Goal: Check status: Check status

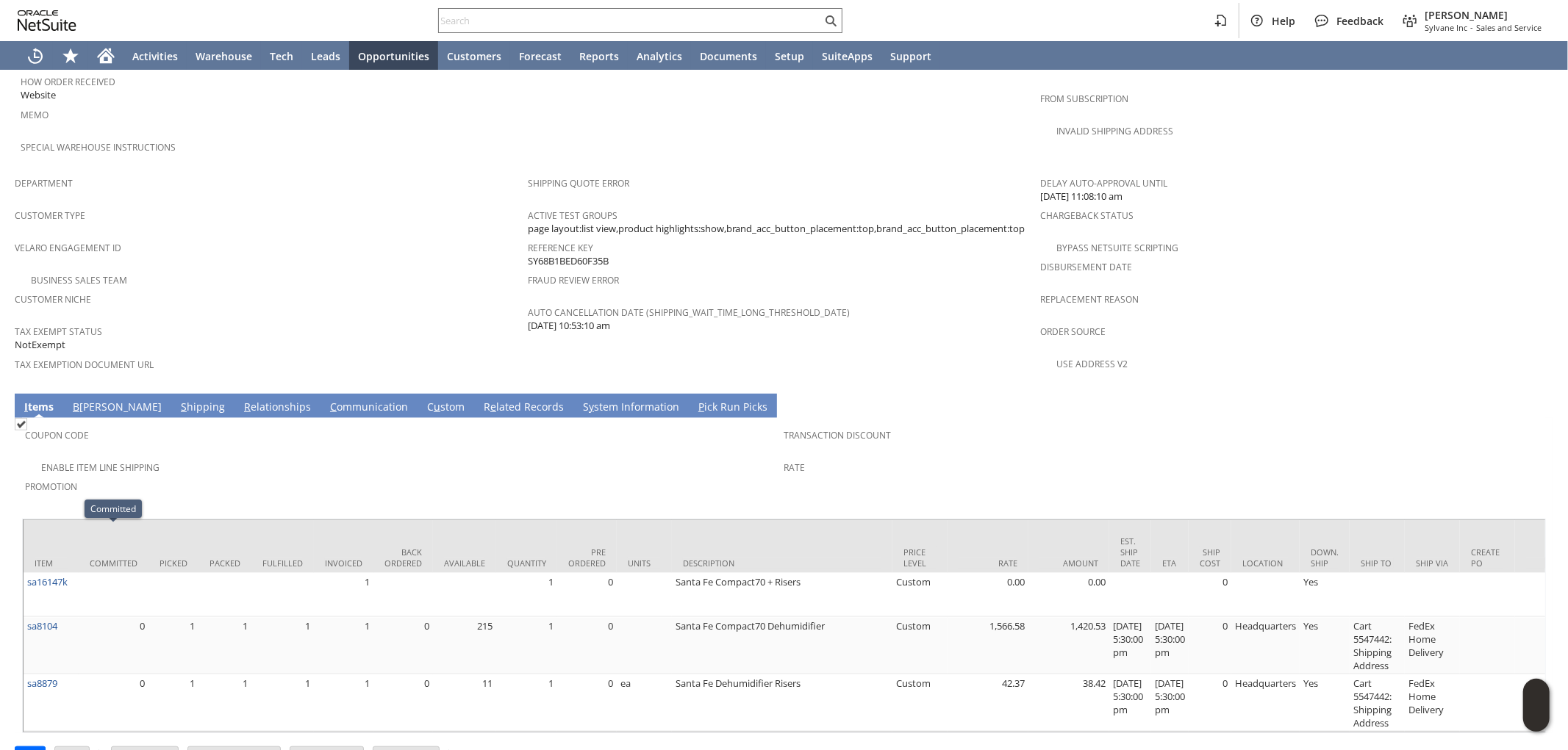
click at [344, 476] on span "Promotion" at bounding box center [401, 484] width 752 height 17
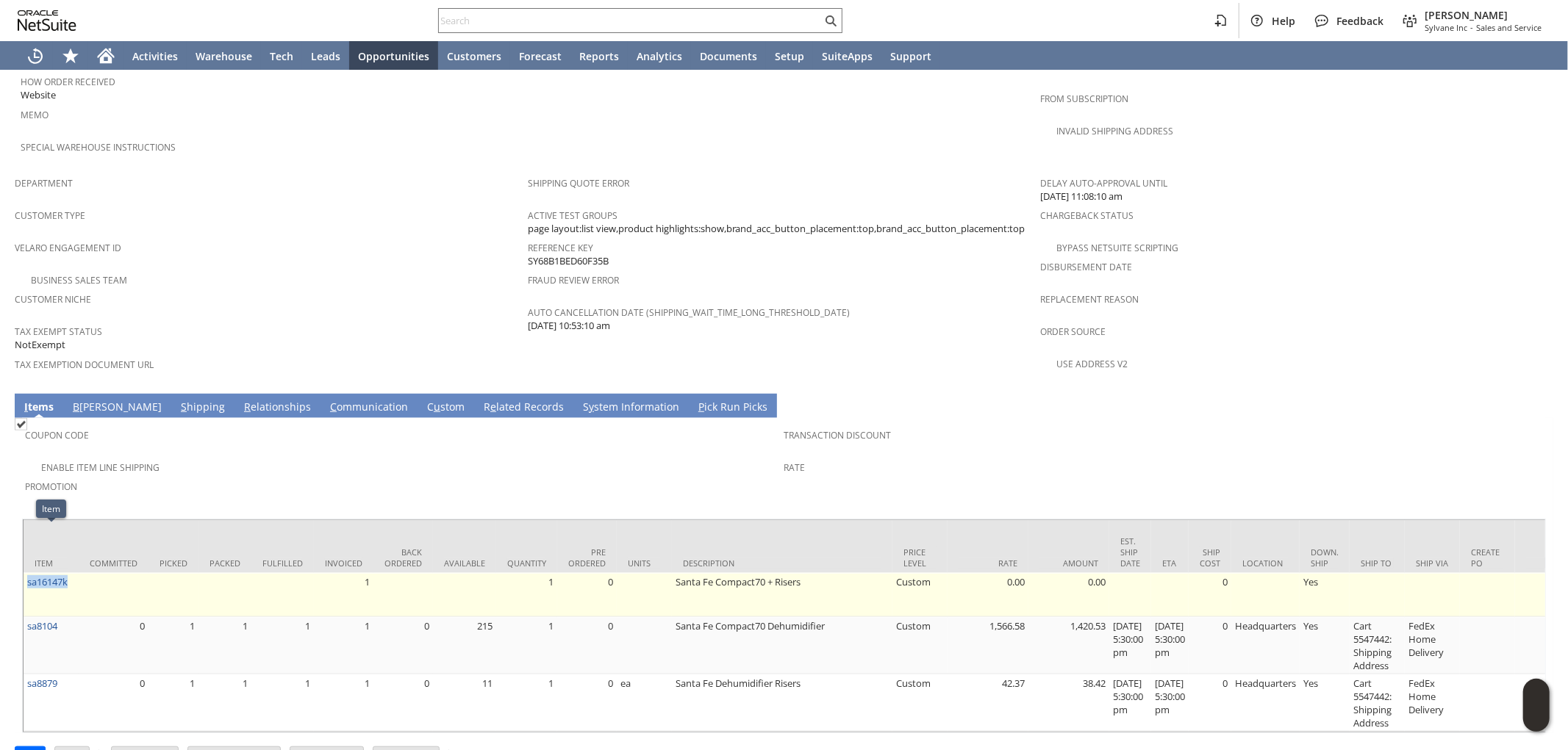
drag, startPoint x: 75, startPoint y: 538, endPoint x: 27, endPoint y: 542, distance: 48.2
click at [27, 573] on td "sa16147k" at bounding box center [51, 595] width 55 height 44
copy link "sa16147k"
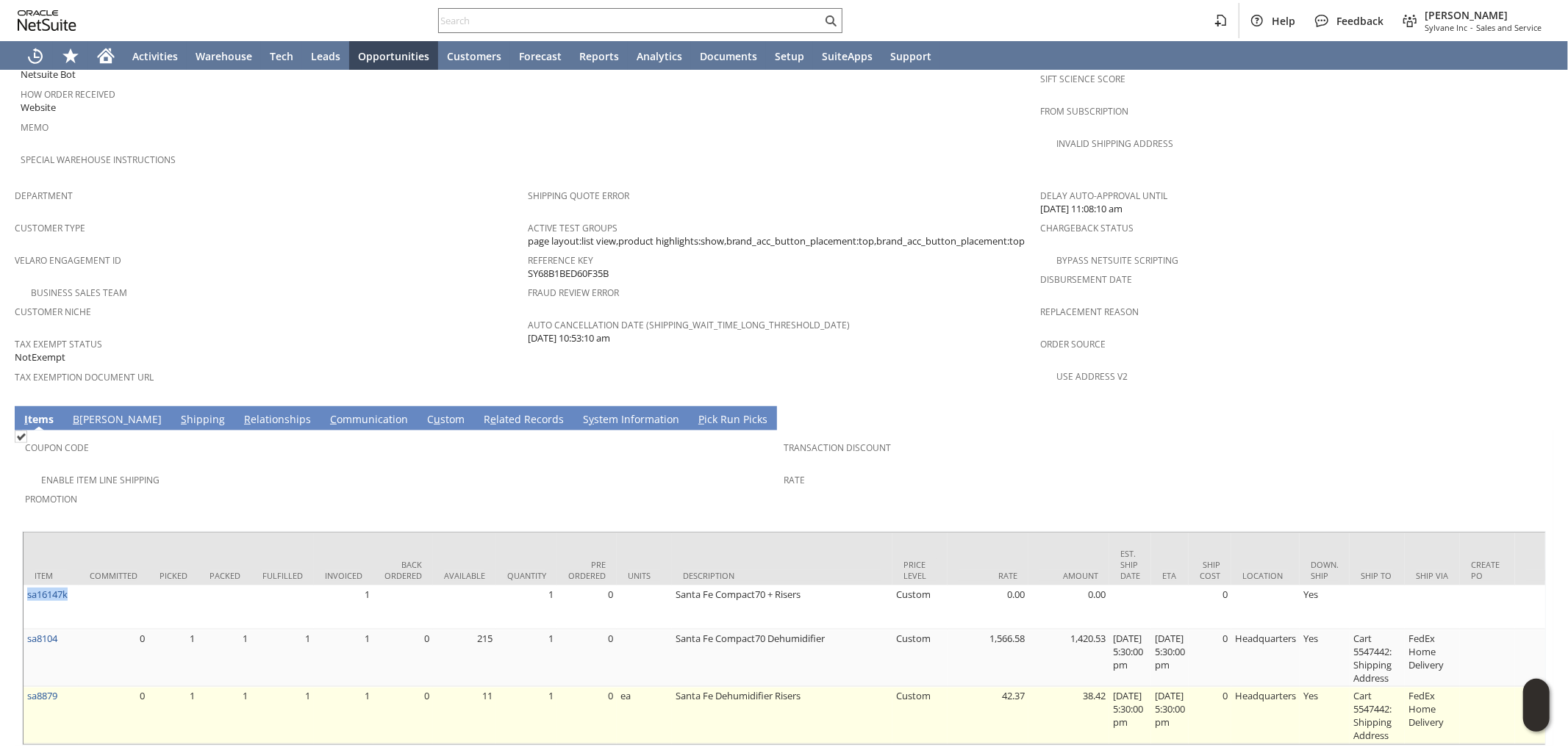
scroll to position [834, 0]
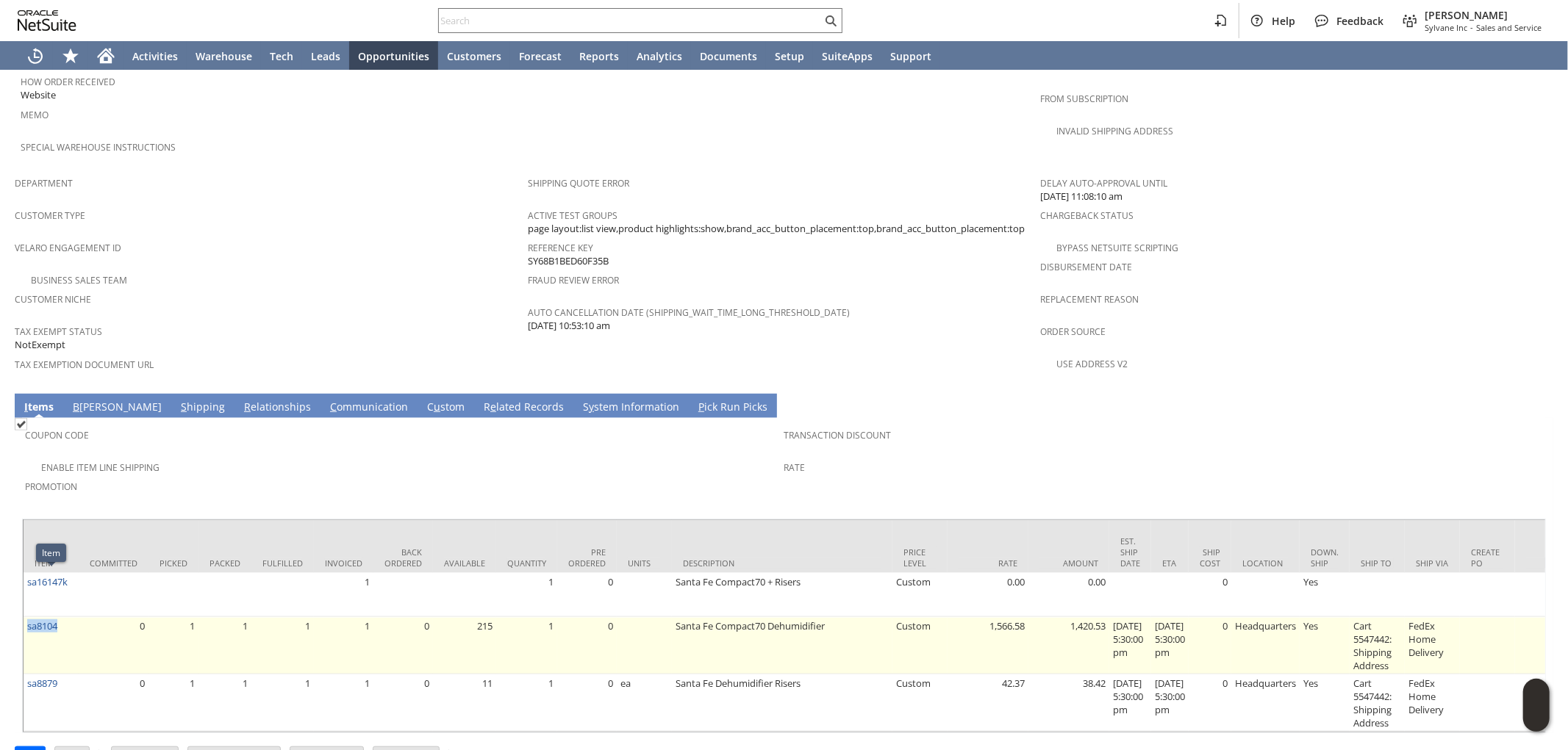
drag, startPoint x: 64, startPoint y: 588, endPoint x: 24, endPoint y: 585, distance: 40.1
click at [23, 617] on td "sa8104" at bounding box center [51, 645] width 55 height 57
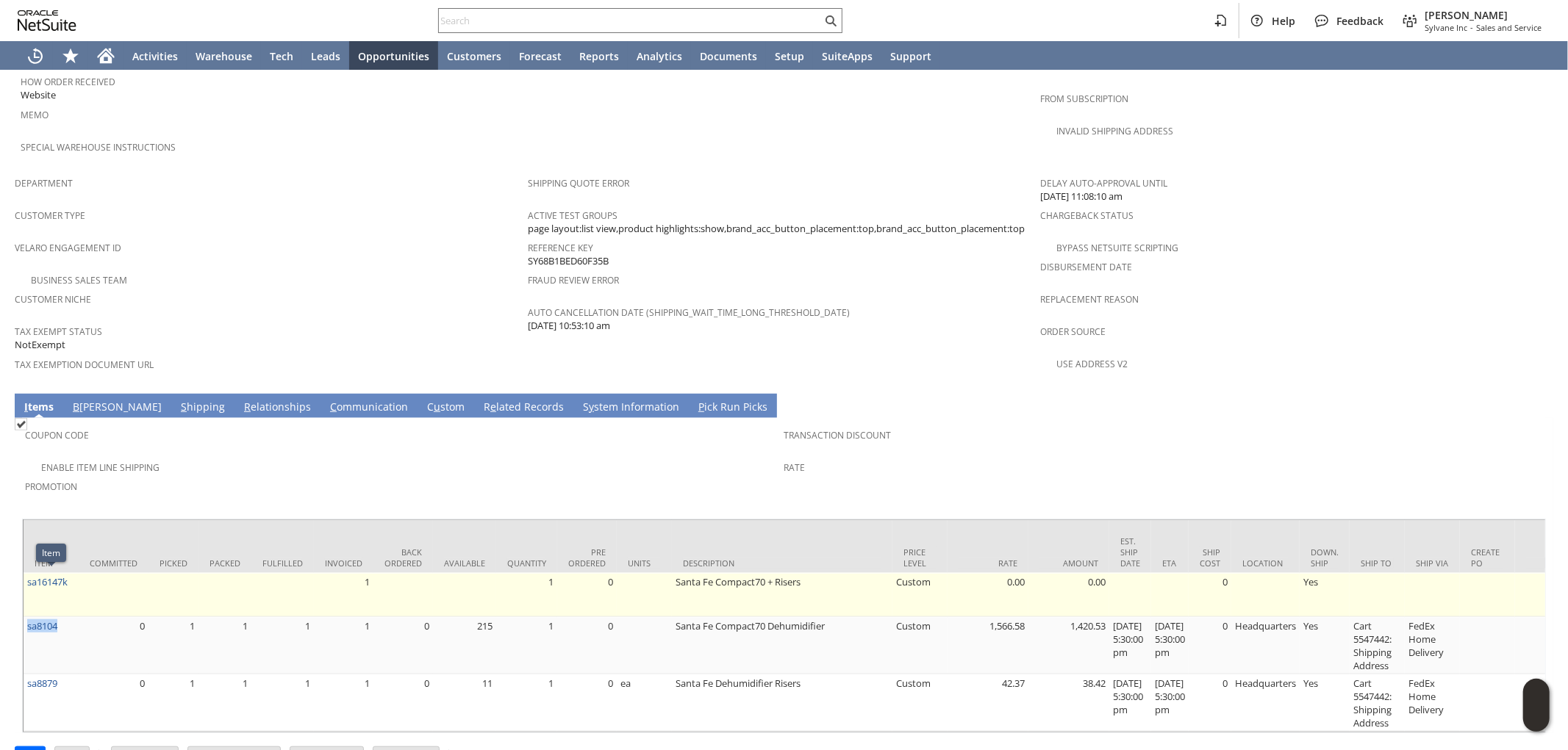
copy link "sa8104"
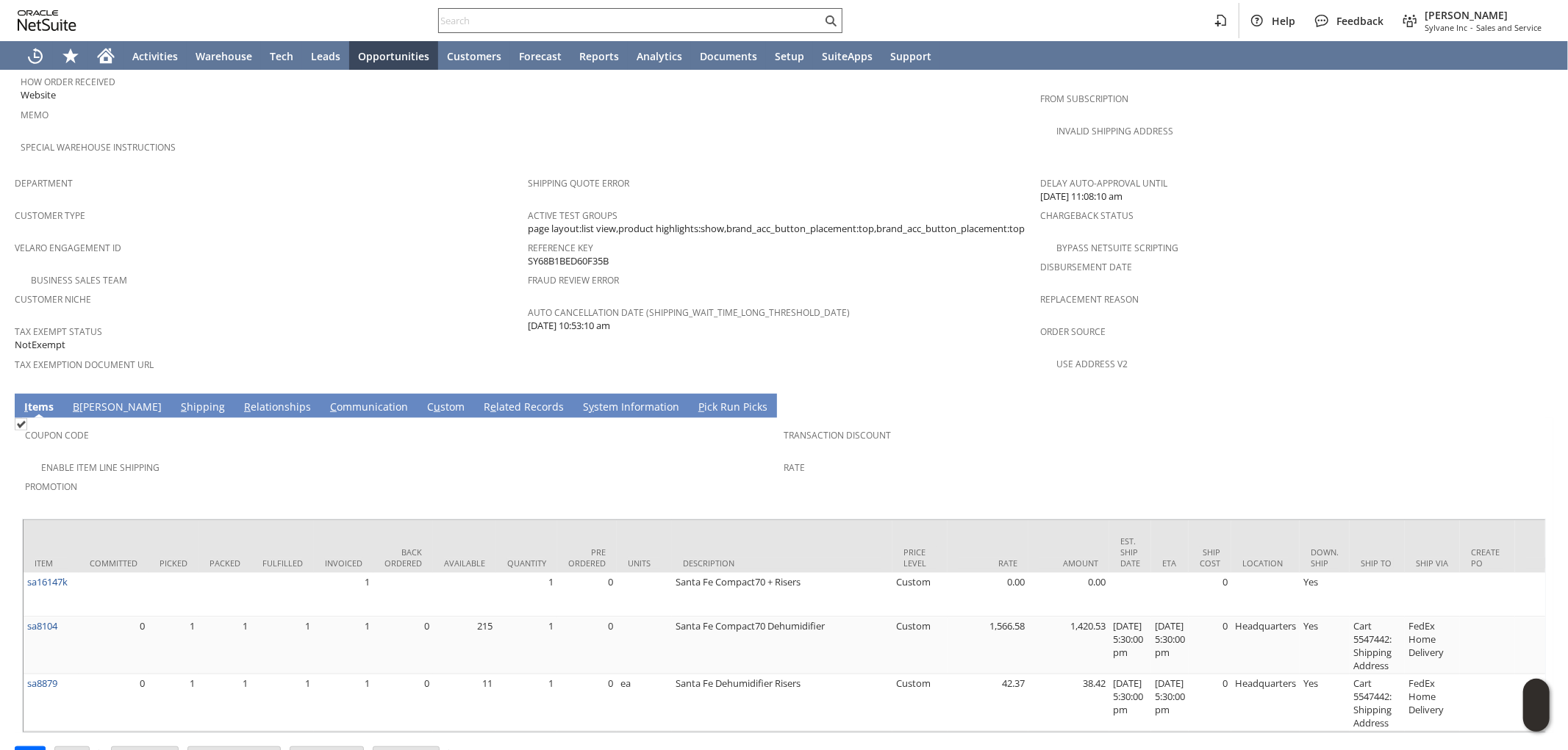
click at [737, 15] on input "text" at bounding box center [630, 21] width 383 height 18
paste input "SY68A4BE396BB5B"
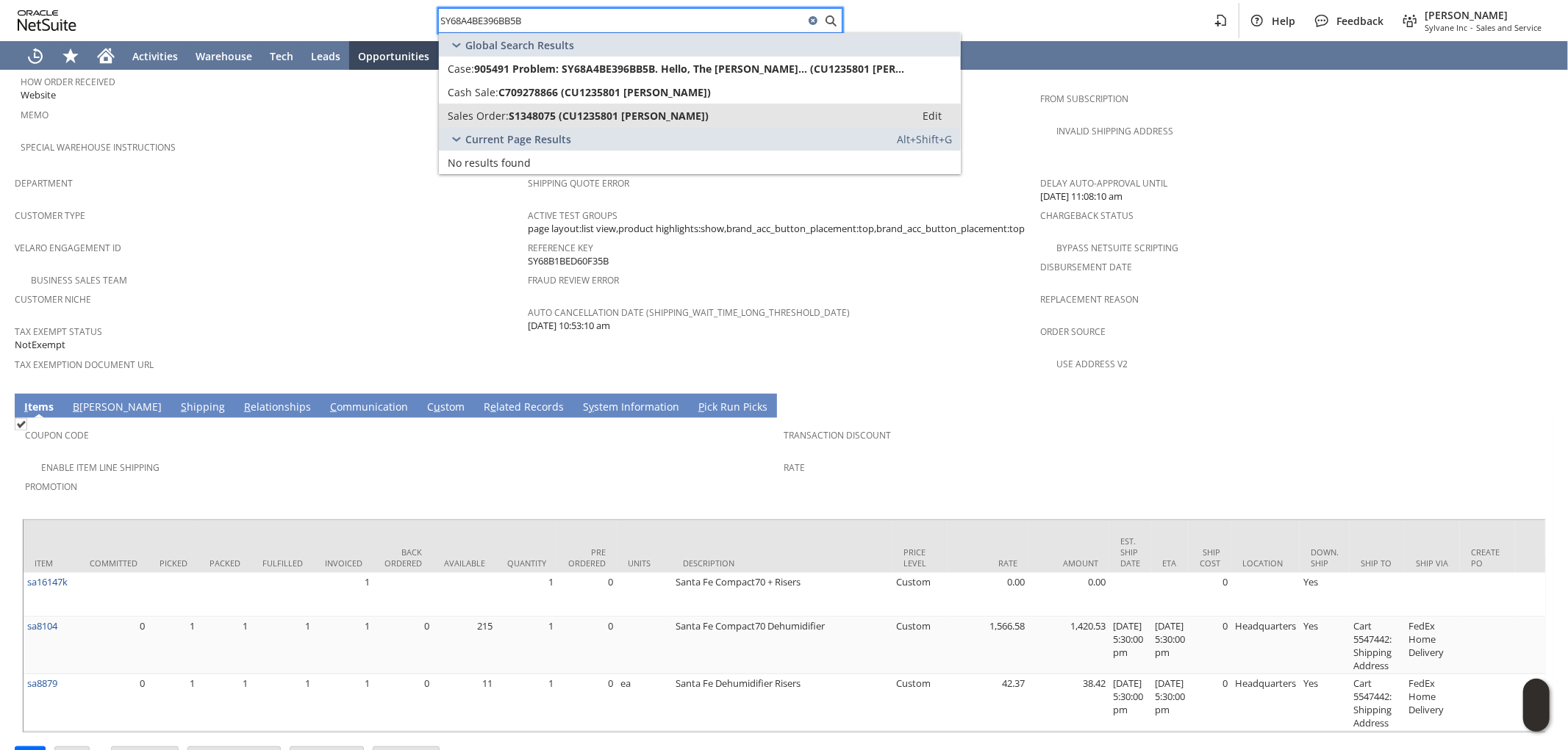
type input "SY68A4BE396BB5B"
click at [634, 110] on span "S1348075 (CU1235801 [PERSON_NAME])" at bounding box center [609, 115] width 200 height 14
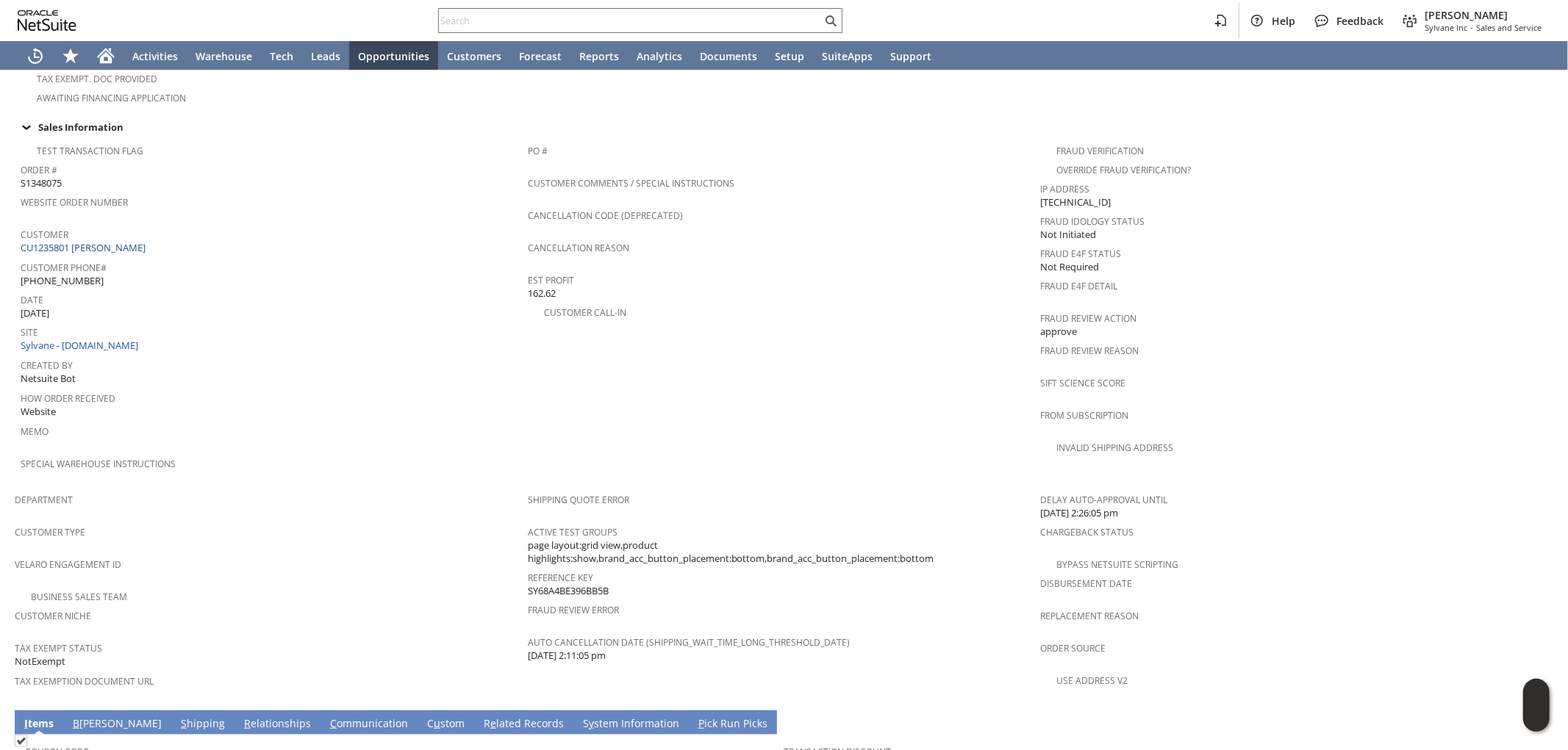
scroll to position [394, 0]
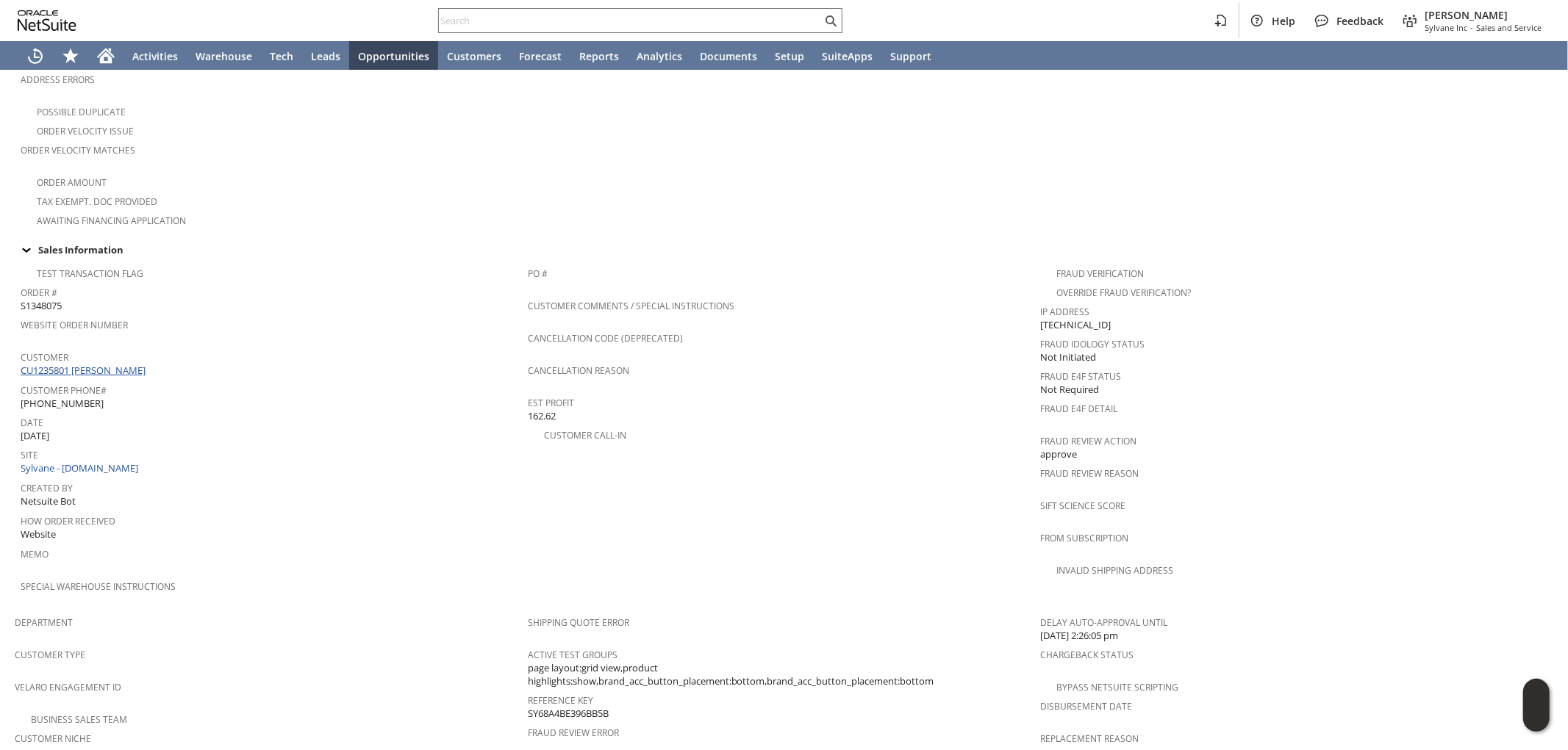
click at [115, 364] on link "CU1235801 Liam Guenther" at bounding box center [85, 370] width 129 height 13
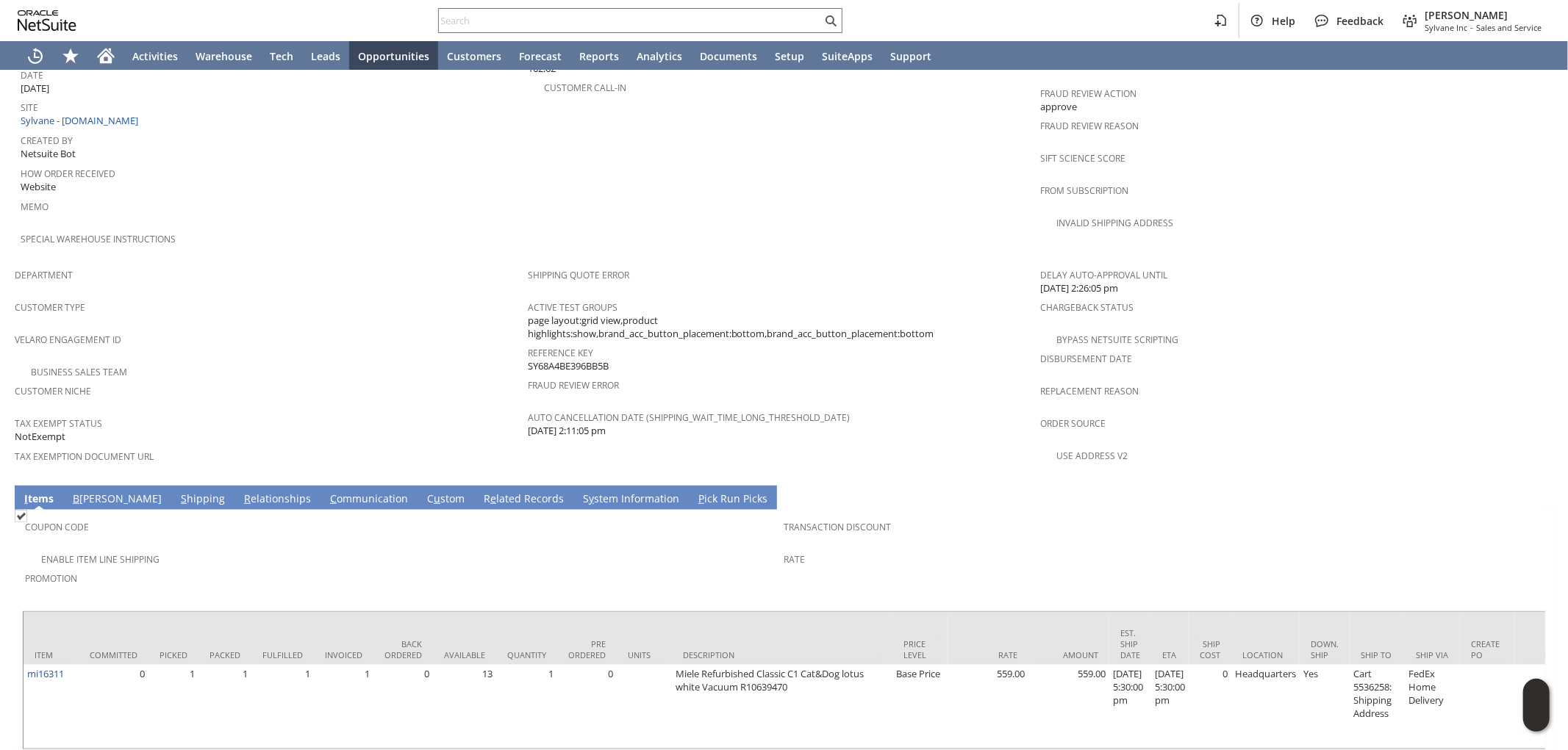
scroll to position [760, 0]
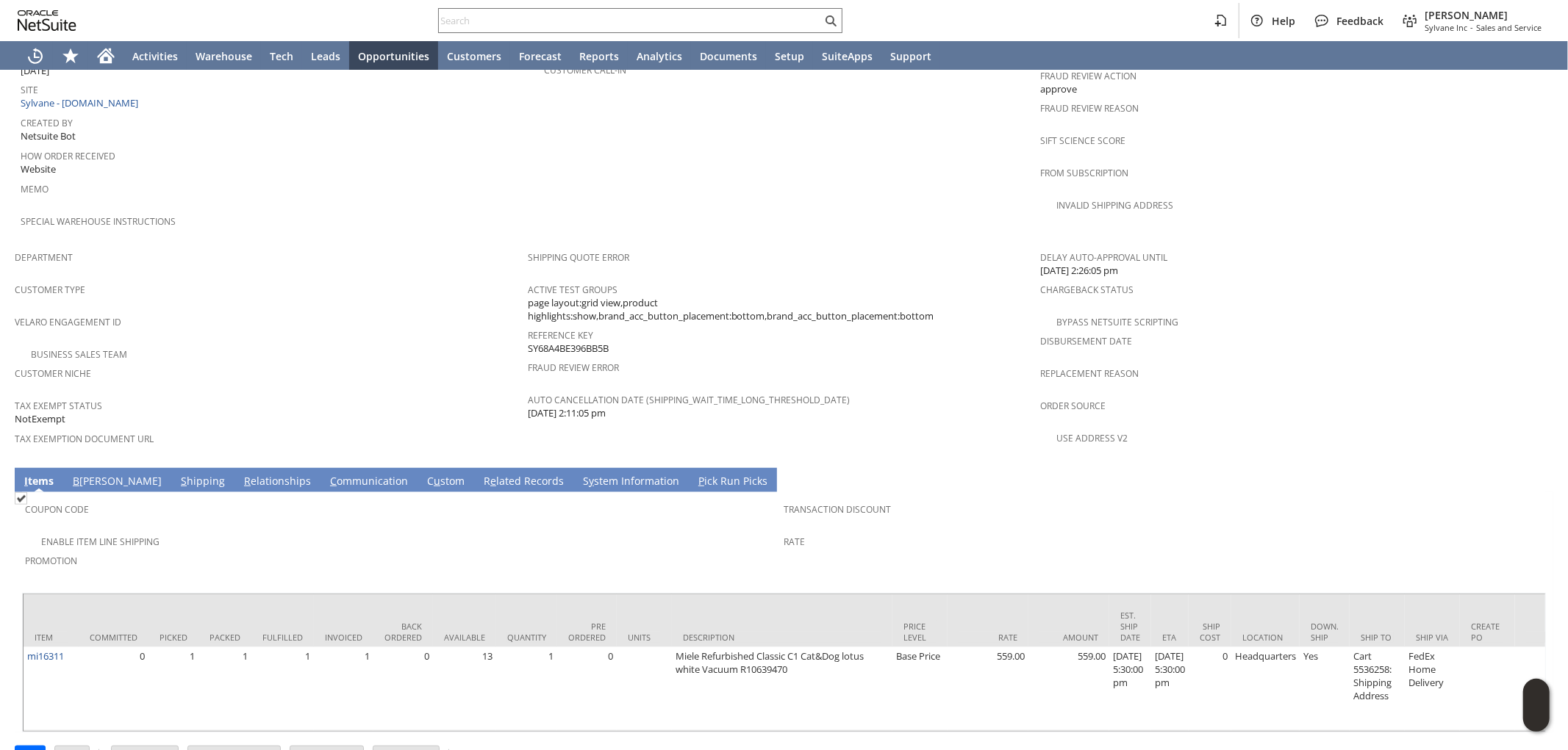
drag, startPoint x: 612, startPoint y: 306, endPoint x: 524, endPoint y: 314, distance: 88.4
click at [528, 325] on div "Reference Key SY68A4BE396BB5B" at bounding box center [781, 340] width 505 height 31
copy span "SY68A4BE396BB5B"
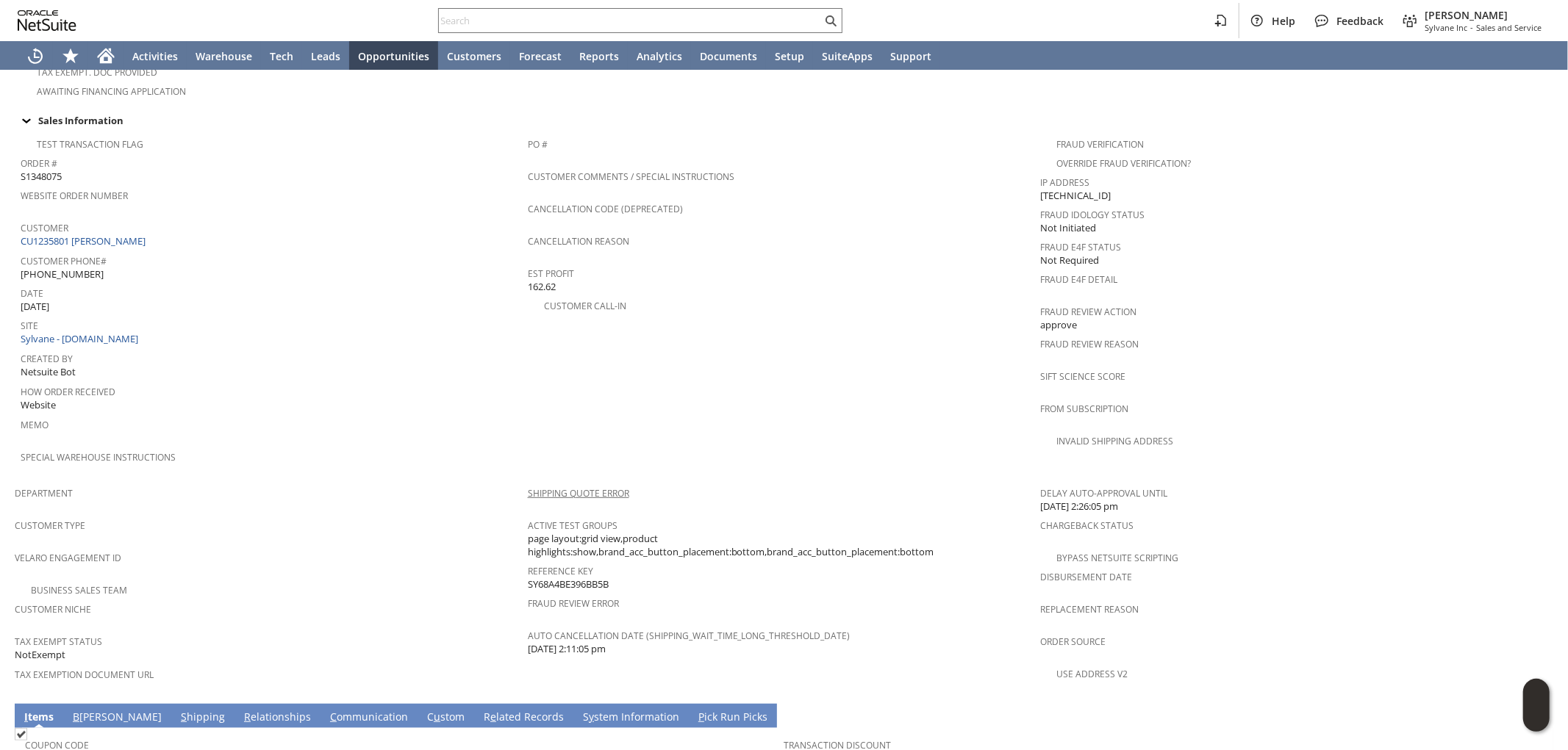
scroll to position [515, 0]
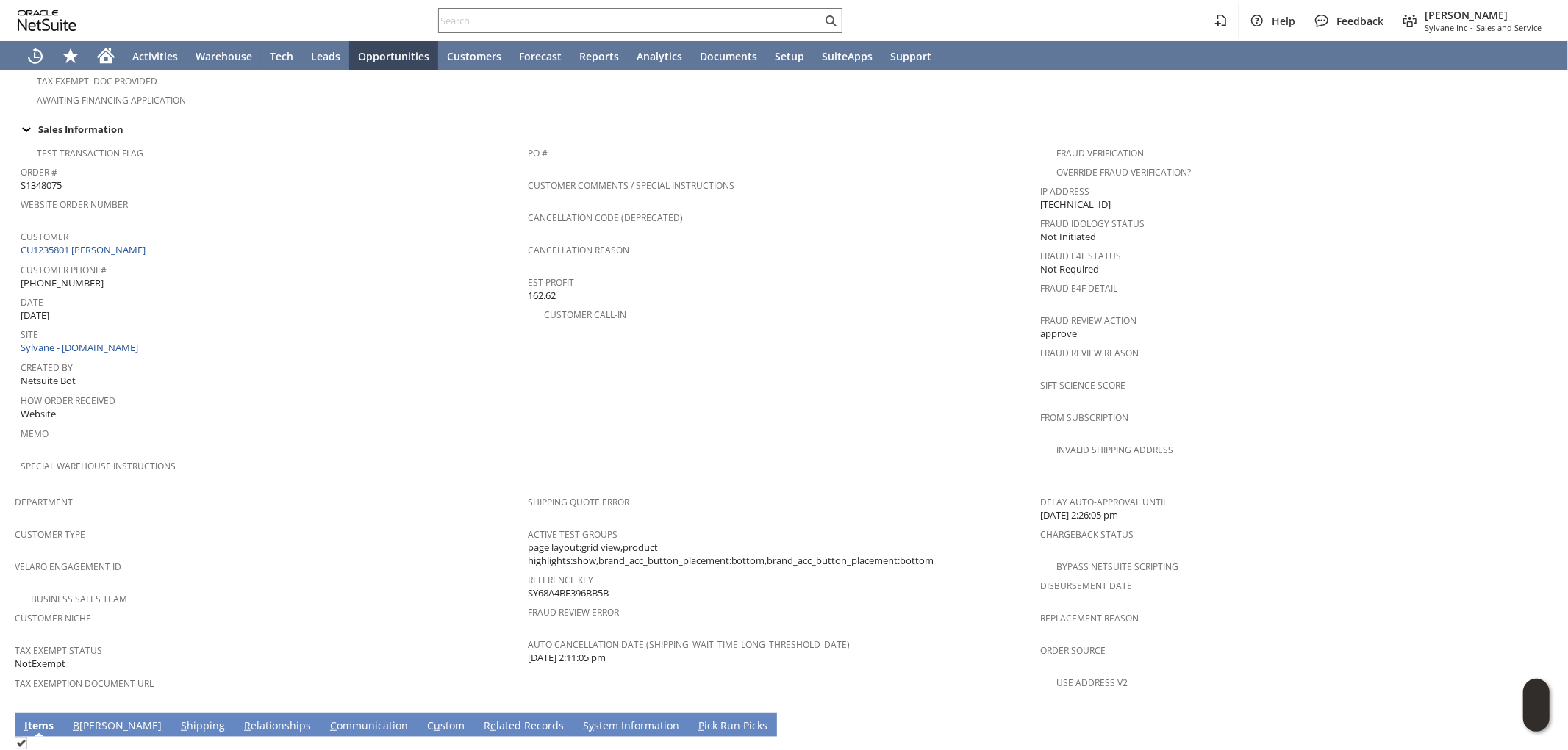
copy span "SY68A4BE396BB5B"
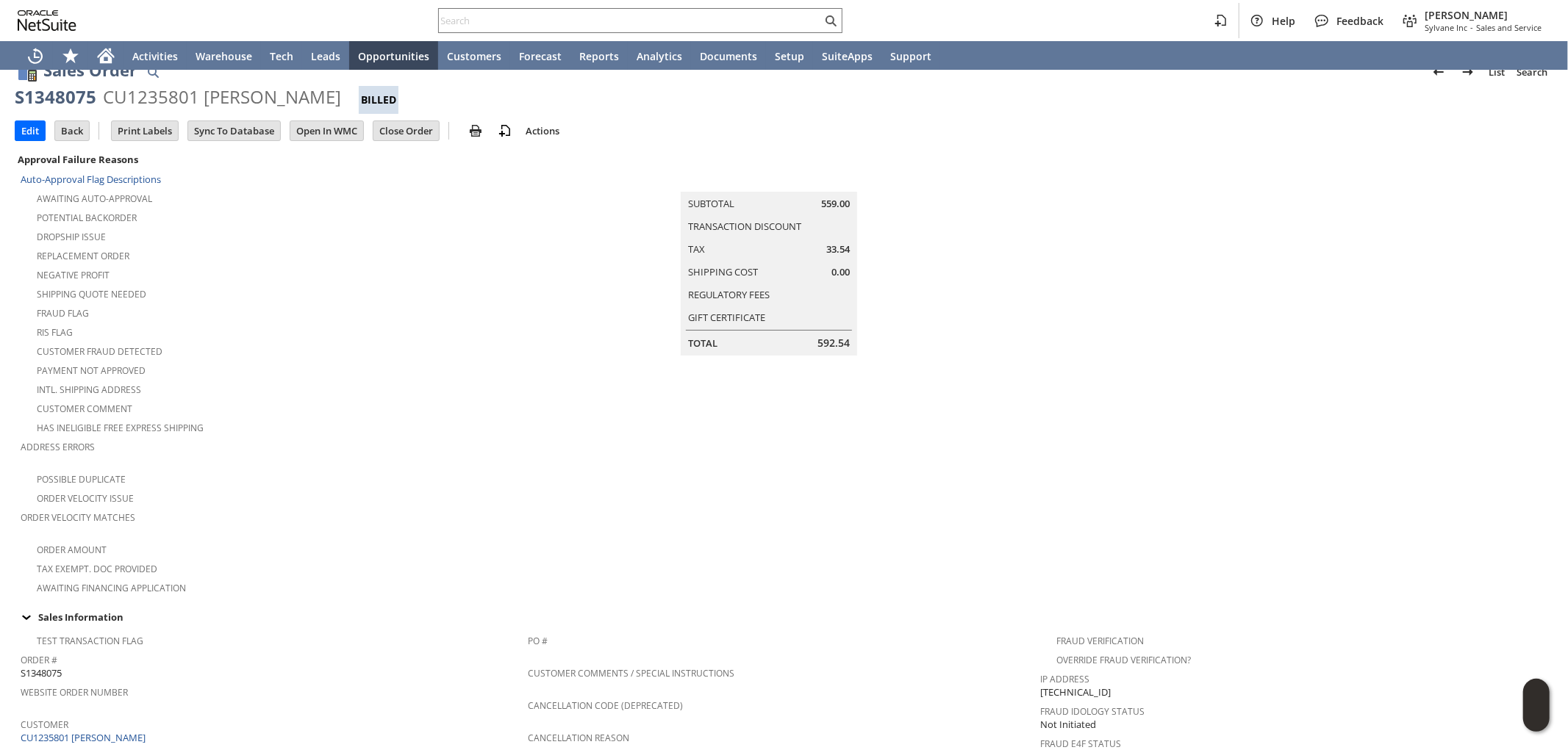
scroll to position [0, 0]
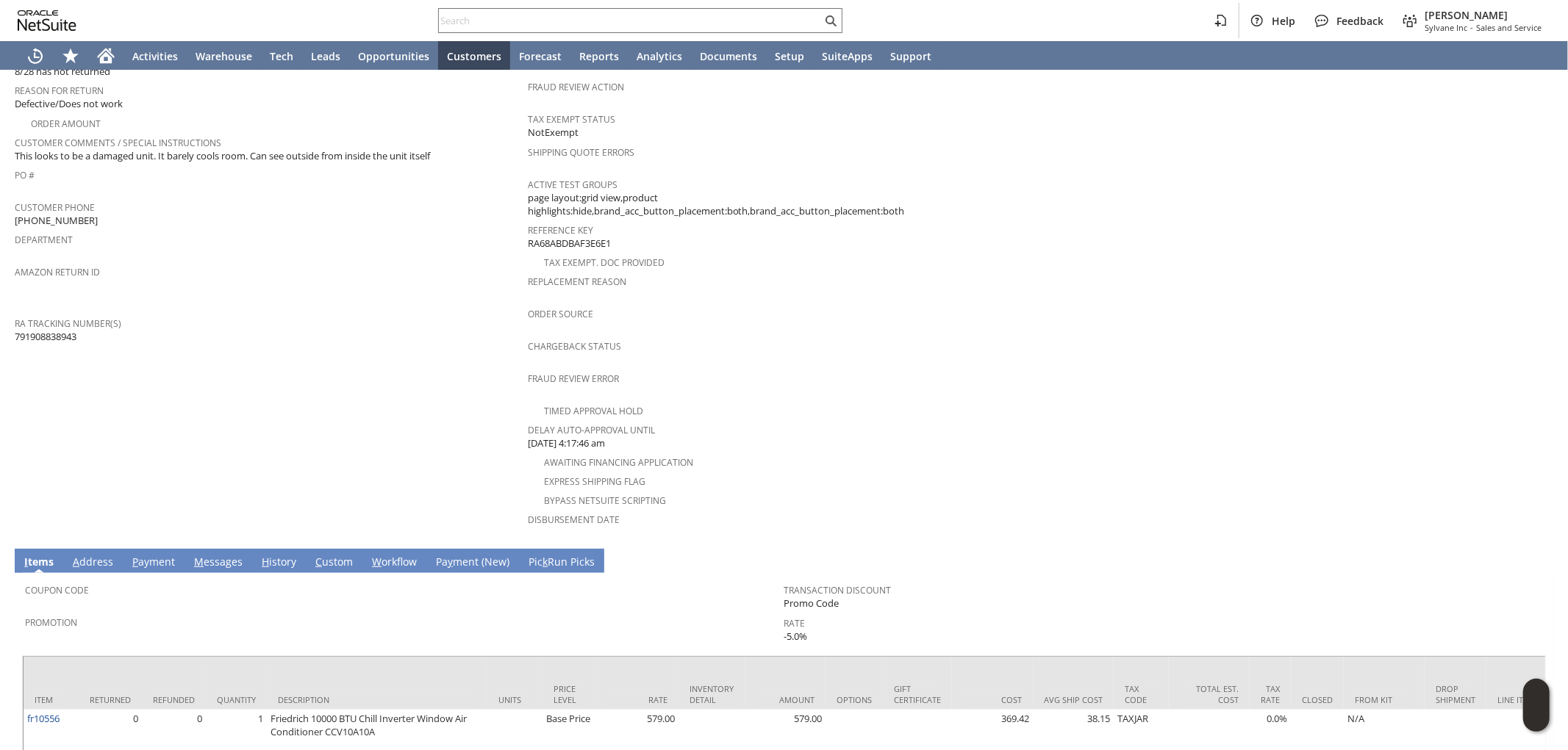
scroll to position [441, 0]
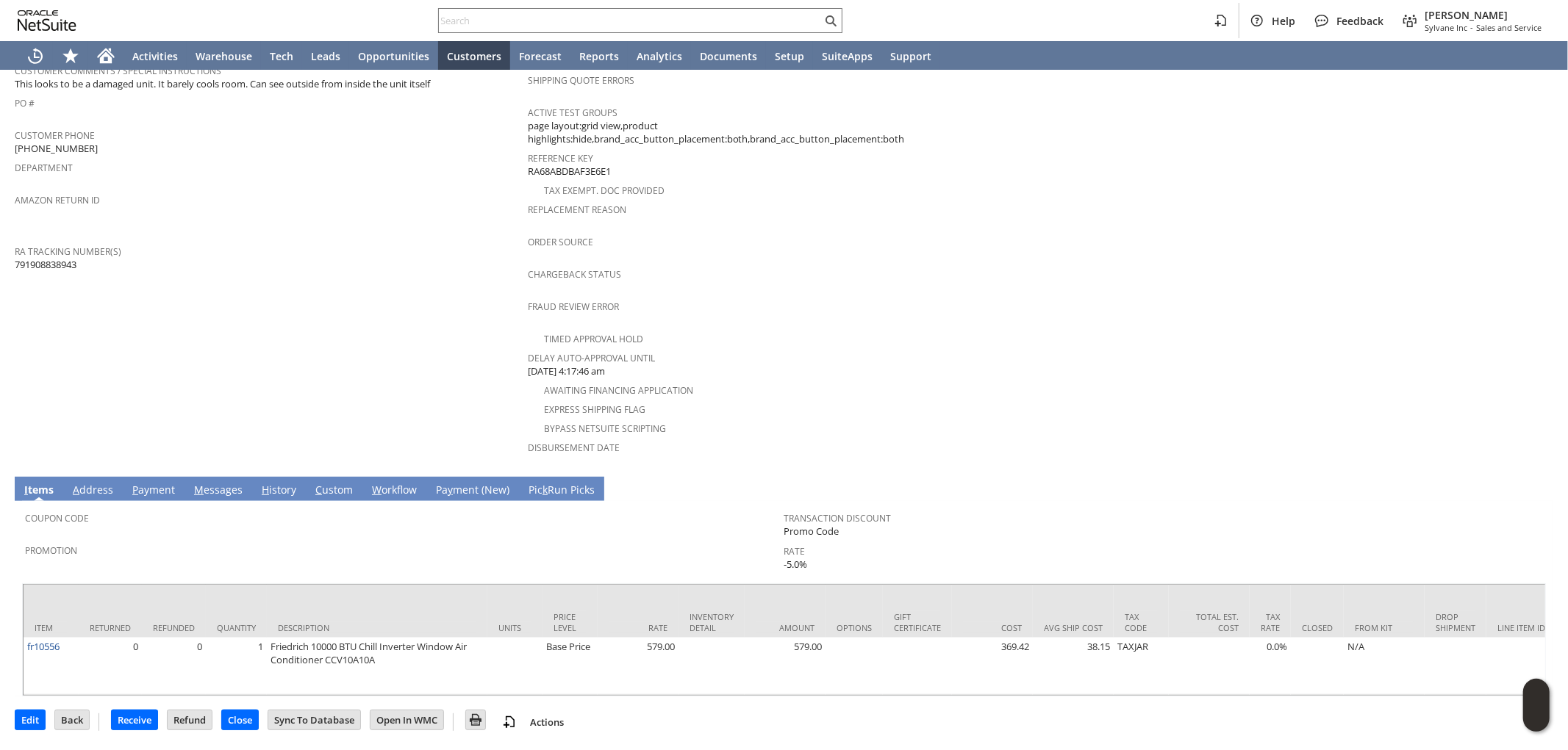
click at [276, 483] on link "H istory" at bounding box center [279, 491] width 42 height 16
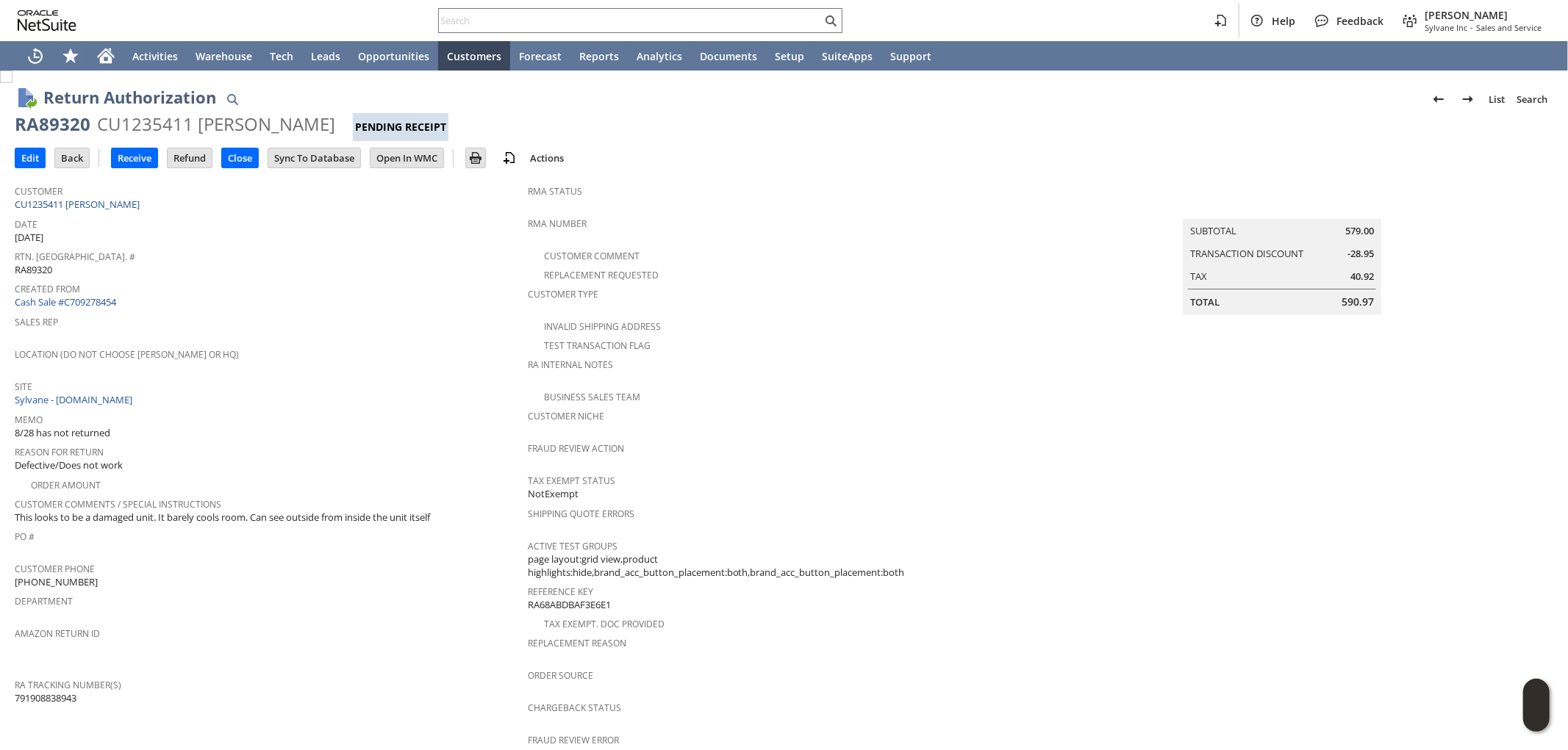
scroll to position [0, 0]
click at [408, 158] on input "Open In WMC" at bounding box center [406, 158] width 72 height 19
drag, startPoint x: 275, startPoint y: 121, endPoint x: 16, endPoint y: 114, distance: 259.1
click at [16, 114] on div "RA89320 CU1235411 Lindy Bird Pending Receipt" at bounding box center [783, 127] width 1538 height 29
copy div "RA89320 CU1235411 Lindy Bird"
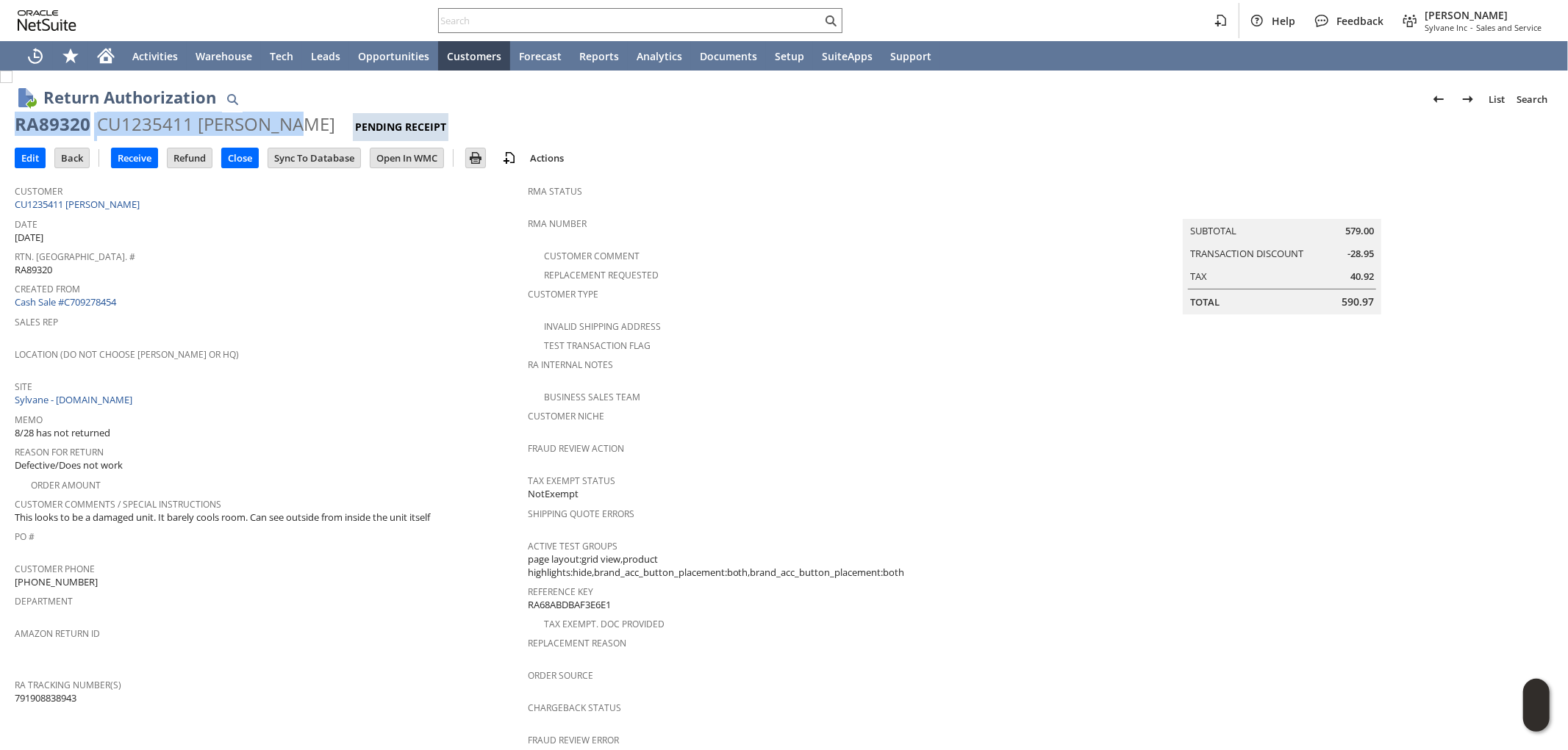
drag, startPoint x: 163, startPoint y: 130, endPoint x: 153, endPoint y: 132, distance: 10.2
click at [162, 130] on div "CU1235411 Lindy Bird" at bounding box center [217, 124] width 238 height 23
click at [92, 135] on div "RA89320 CU1235411 Lindy Bird Pending Receipt" at bounding box center [783, 127] width 1538 height 29
drag, startPoint x: 144, startPoint y: 122, endPoint x: 274, endPoint y: 114, distance: 130.2
click at [274, 114] on div "CU1235411 Lindy Bird" at bounding box center [217, 124] width 238 height 23
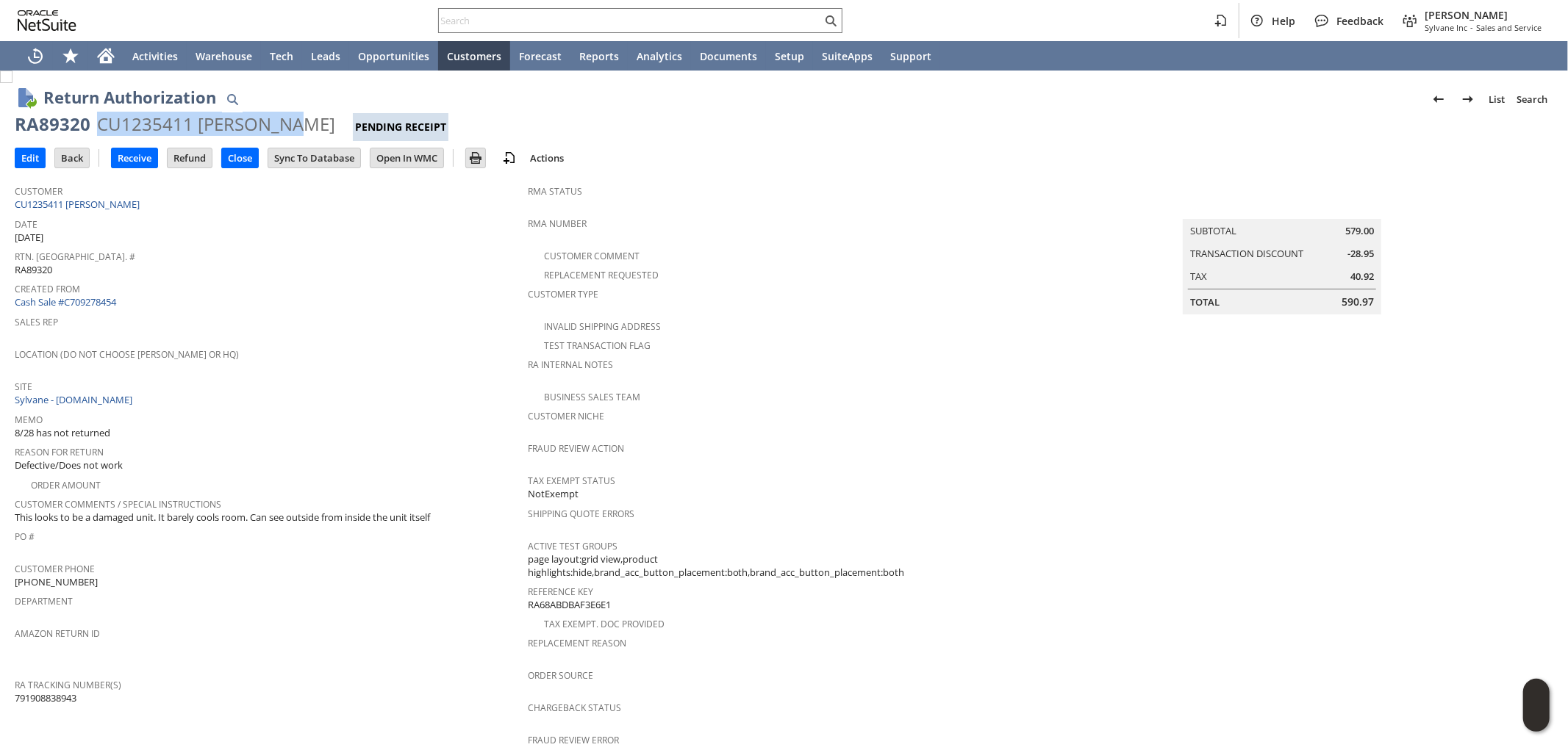
copy div "CU1235411 Lindy Bird"
